Goal: Information Seeking & Learning: Learn about a topic

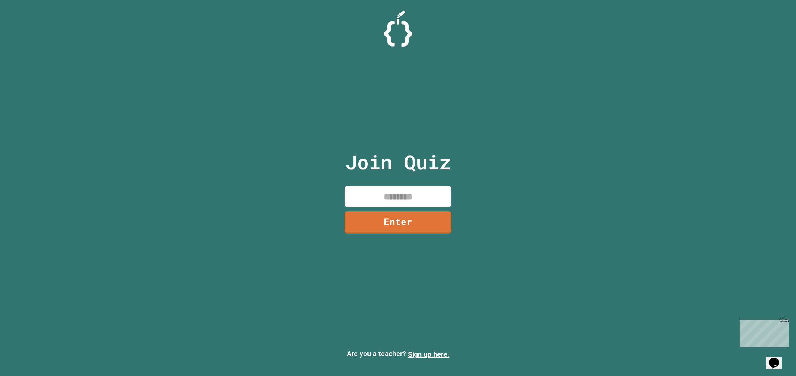
click at [383, 199] on input at bounding box center [398, 196] width 107 height 21
type input "********"
click at [350, 226] on link "Enter" at bounding box center [398, 221] width 106 height 23
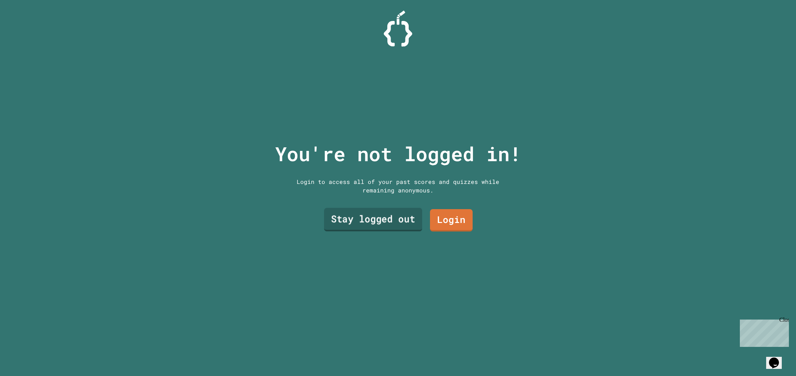
click at [357, 226] on link "Stay logged out" at bounding box center [373, 219] width 98 height 23
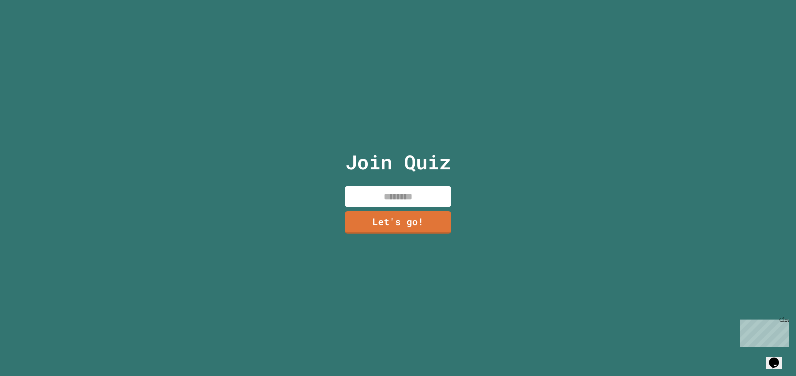
click at [370, 199] on input at bounding box center [398, 196] width 107 height 21
type input "*******"
click at [399, 223] on link "Let's go!" at bounding box center [397, 221] width 105 height 23
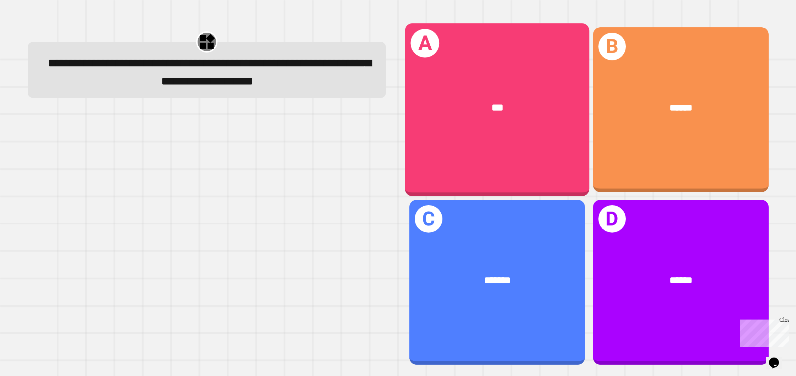
click at [431, 143] on div "A ***" at bounding box center [497, 109] width 184 height 173
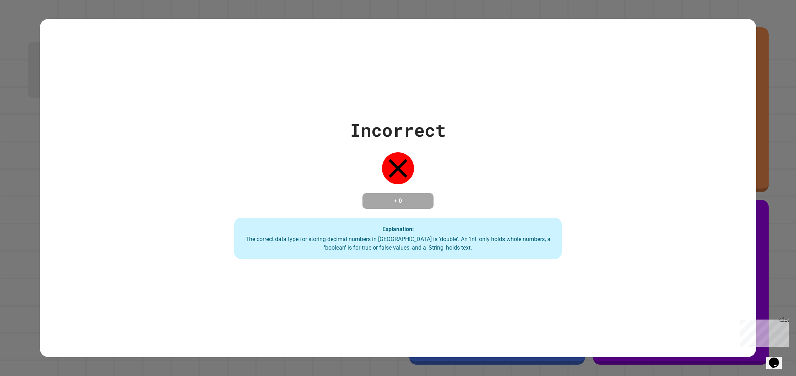
drag, startPoint x: 416, startPoint y: 156, endPoint x: 376, endPoint y: 197, distance: 57.3
click at [379, 190] on div "Incorrect + 0 Explanation: The correct data type for storing decimal numbers in…" at bounding box center [398, 188] width 468 height 143
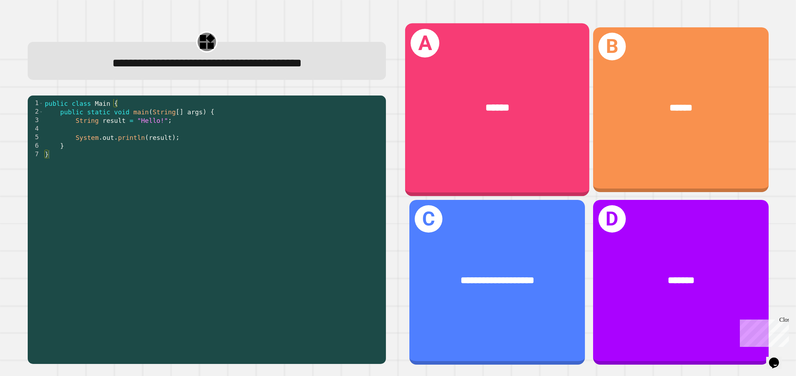
click at [429, 112] on div "******" at bounding box center [497, 108] width 143 height 16
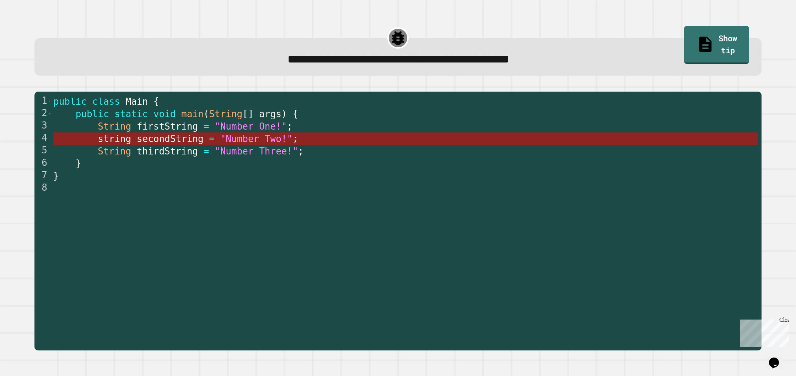
click at [286, 138] on span ""Number Two!"" at bounding box center [256, 139] width 72 height 11
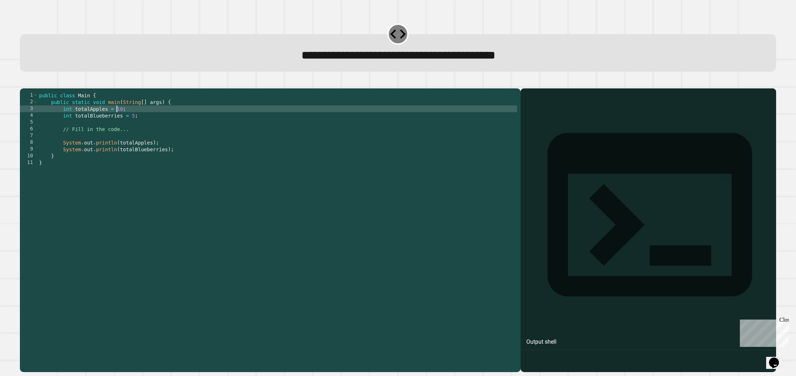
click at [118, 119] on div "public class Main { public static void main ( String [ ] args ) { int totalAppl…" at bounding box center [277, 227] width 479 height 270
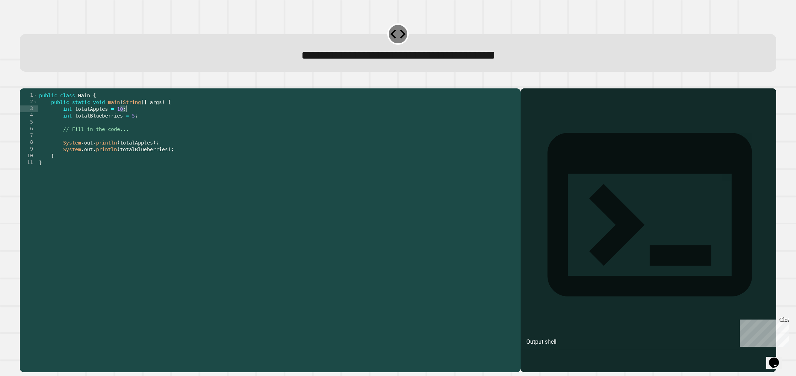
drag, startPoint x: 120, startPoint y: 118, endPoint x: 135, endPoint y: 123, distance: 15.1
click at [135, 123] on div "public class Main { public static void main ( String [ ] args ) { int totalAppl…" at bounding box center [277, 227] width 479 height 270
click at [136, 124] on div "public class Main { public static void main ( String [ ] args ) { int totalAppl…" at bounding box center [277, 227] width 479 height 270
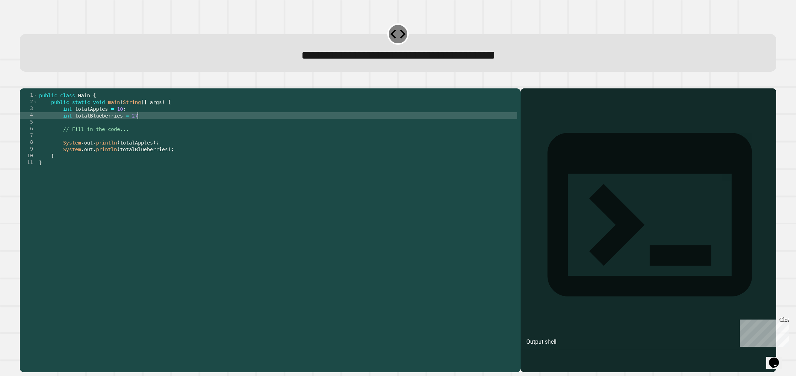
scroll to position [0, 6]
click at [307, 207] on div "public class Main { public static void main ( String [ ] args ) { int totalAppl…" at bounding box center [277, 227] width 479 height 270
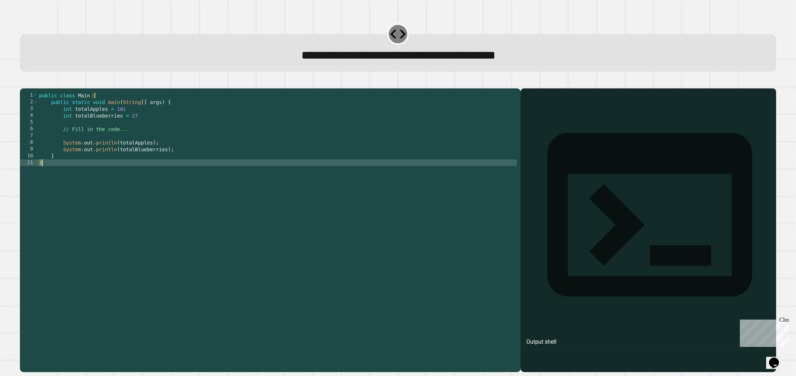
scroll to position [0, 0]
type textarea "*"
click at [624, 180] on div at bounding box center [648, 240] width 248 height 263
click at [534, 107] on icon at bounding box center [649, 214] width 245 height 245
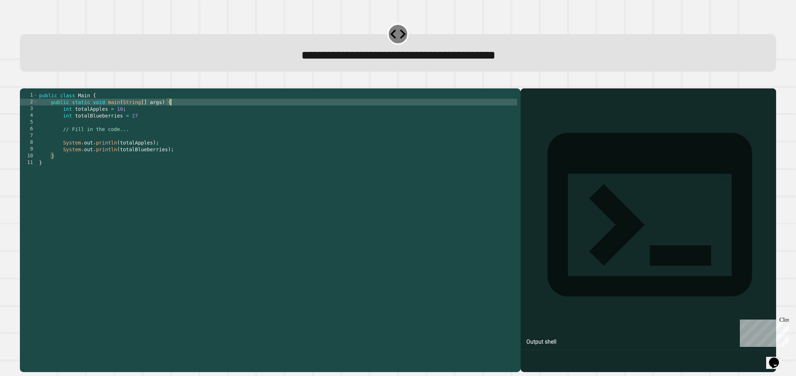
click at [445, 114] on div "public class Main { public static void main ( String [ ] args ) { int totalAppl…" at bounding box center [277, 227] width 479 height 270
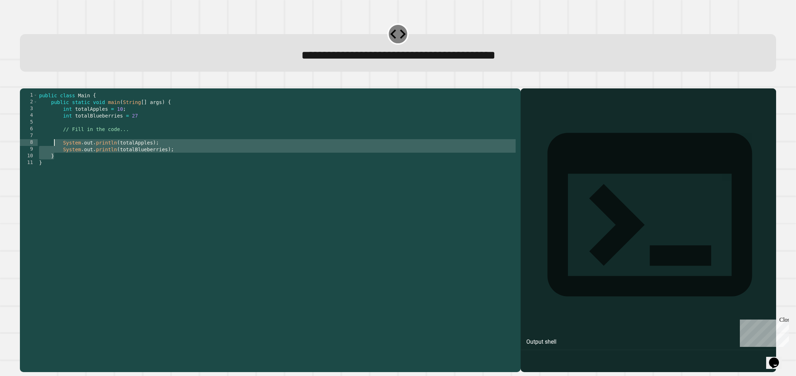
drag, startPoint x: 53, startPoint y: 168, endPoint x: 55, endPoint y: 157, distance: 11.2
click at [55, 157] on div "public class Main { public static void main ( String [ ] args ) { int totalAppl…" at bounding box center [277, 227] width 479 height 270
click at [55, 156] on div "public class Main { public static void main ( String [ ] args ) { int totalAppl…" at bounding box center [277, 227] width 479 height 270
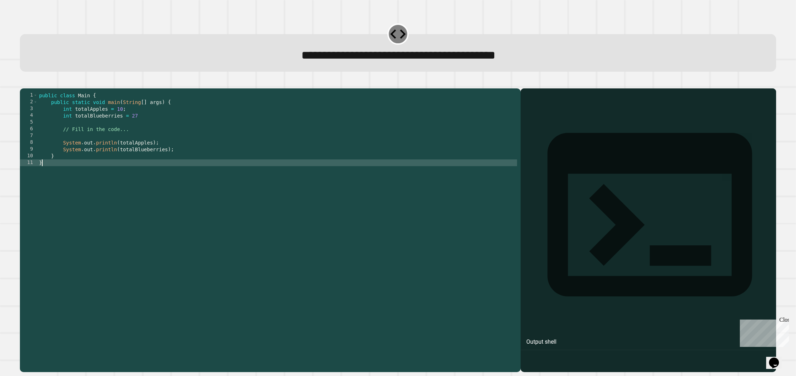
click at [58, 183] on div "public class Main { public static void main ( String [ ] args ) { int totalAppl…" at bounding box center [277, 227] width 479 height 270
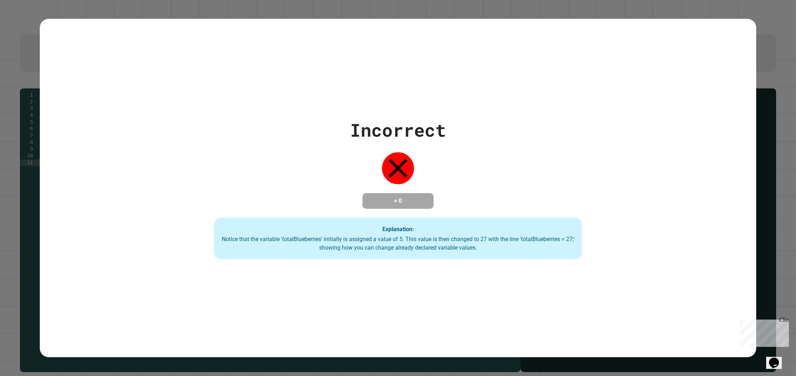
click at [391, 165] on icon at bounding box center [398, 168] width 32 height 32
click at [404, 193] on div "+ 0" at bounding box center [397, 201] width 71 height 16
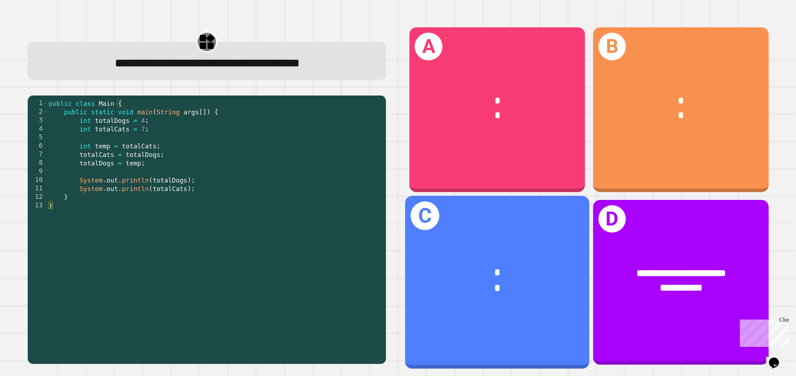
click at [431, 275] on div "*" at bounding box center [497, 273] width 143 height 16
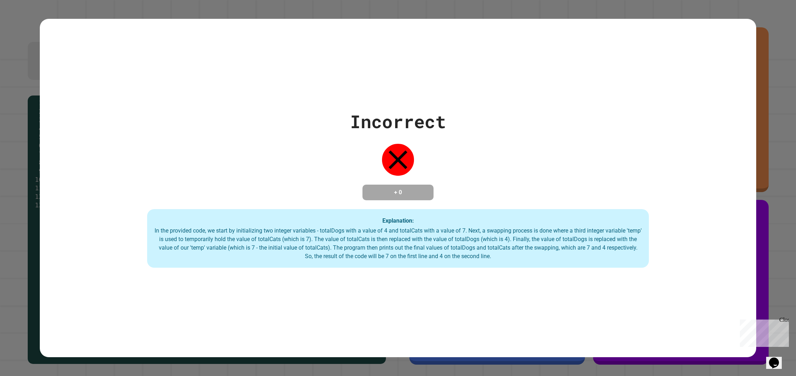
click at [284, 226] on div "Explanation: In the provided code, we start by initializing two integer variabl…" at bounding box center [397, 238] width 501 height 59
click at [284, 222] on div "Explanation: In the provided code, we start by initializing two integer variabl…" at bounding box center [397, 238] width 501 height 59
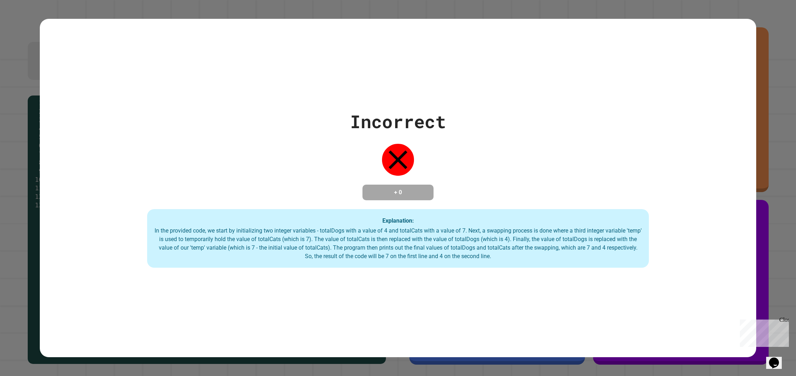
click at [284, 221] on div "Explanation: In the provided code, we start by initializing two integer variabl…" at bounding box center [397, 238] width 501 height 59
click at [284, 220] on div "Explanation: In the provided code, we start by initializing two integer variabl…" at bounding box center [397, 238] width 501 height 59
click at [291, 211] on div "Incorrect + 0 Explanation: In the provided code, we start by initializing two i…" at bounding box center [398, 188] width 716 height 160
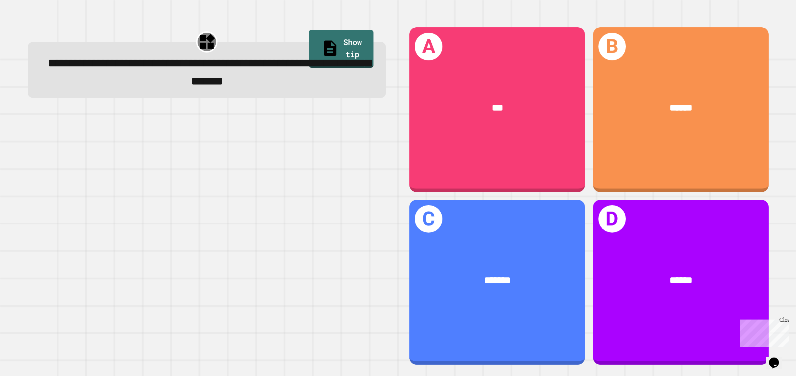
click at [506, 373] on div "A *** B ****** C ******* D ******" at bounding box center [589, 196] width 382 height 360
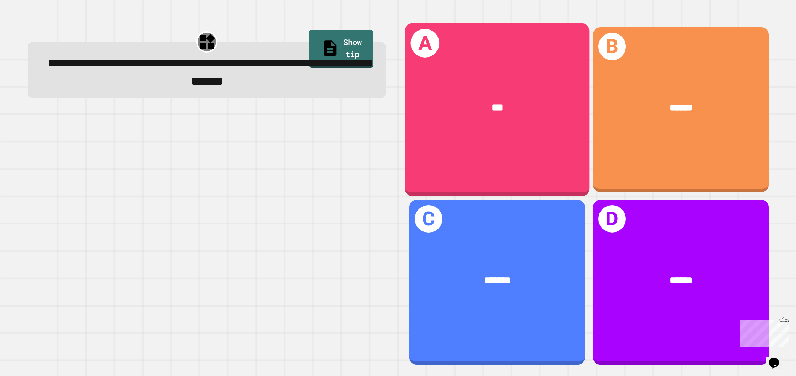
click at [411, 178] on div "A ***" at bounding box center [497, 109] width 184 height 173
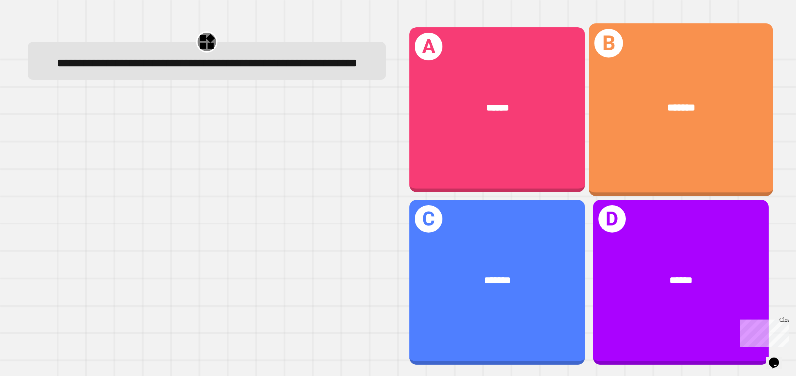
click at [633, 184] on div "B *******" at bounding box center [680, 109] width 184 height 173
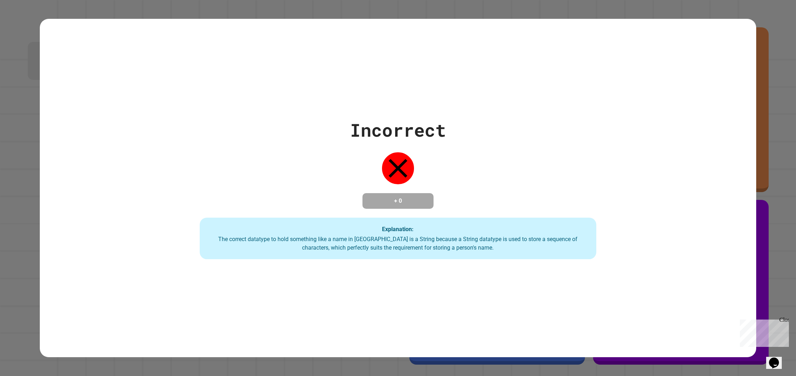
click at [633, 184] on div "Incorrect + 0 Explanation: The correct datatype to hold something like a name i…" at bounding box center [398, 188] width 566 height 143
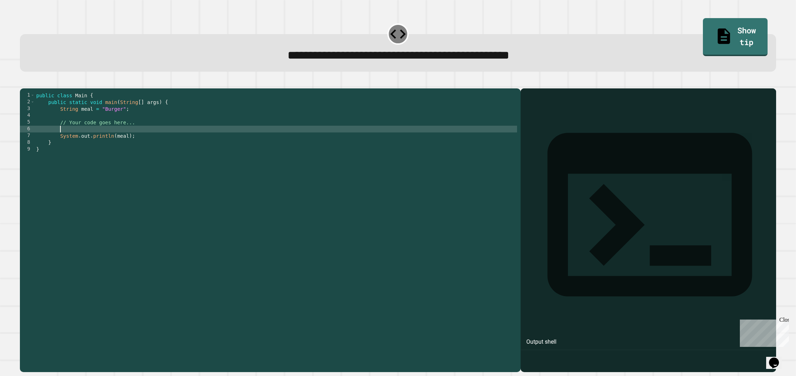
click at [67, 137] on div "public class Main { public static void main ( String [ ] args ) { String meal =…" at bounding box center [276, 227] width 482 height 270
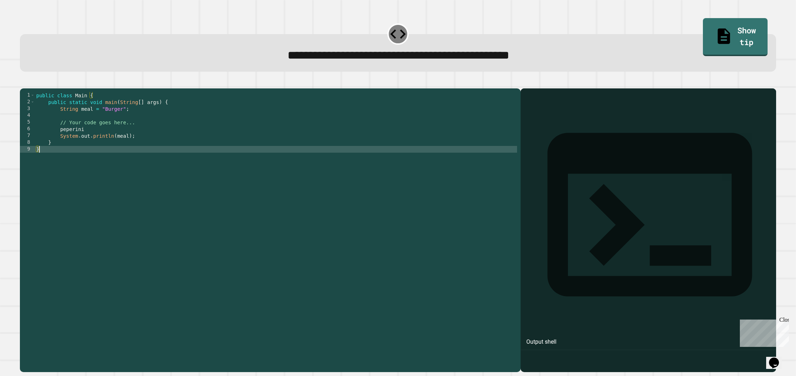
drag, startPoint x: 263, startPoint y: 187, endPoint x: 268, endPoint y: 187, distance: 5.0
click at [264, 187] on div "public class Main { public static void main ( String [ ] args ) { String meal =…" at bounding box center [276, 227] width 482 height 270
type textarea "*"
click at [551, 115] on div "Output shell" at bounding box center [647, 219] width 255 height 262
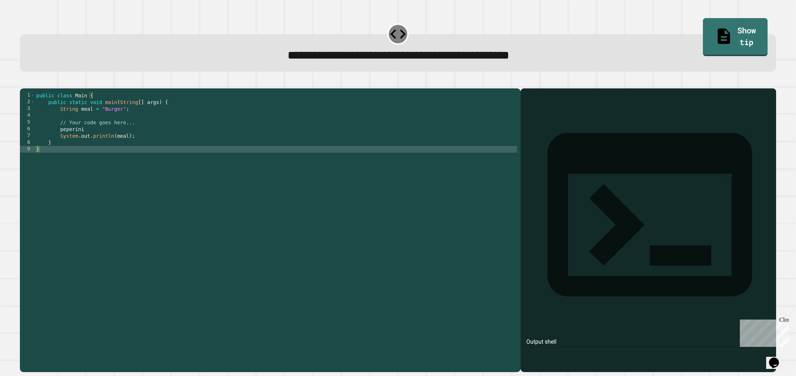
click at [540, 107] on div "Output shell" at bounding box center [647, 219] width 255 height 262
click at [547, 133] on icon at bounding box center [649, 215] width 205 height 164
click at [548, 131] on div at bounding box center [648, 240] width 248 height 263
